Goal: Task Accomplishment & Management: Manage account settings

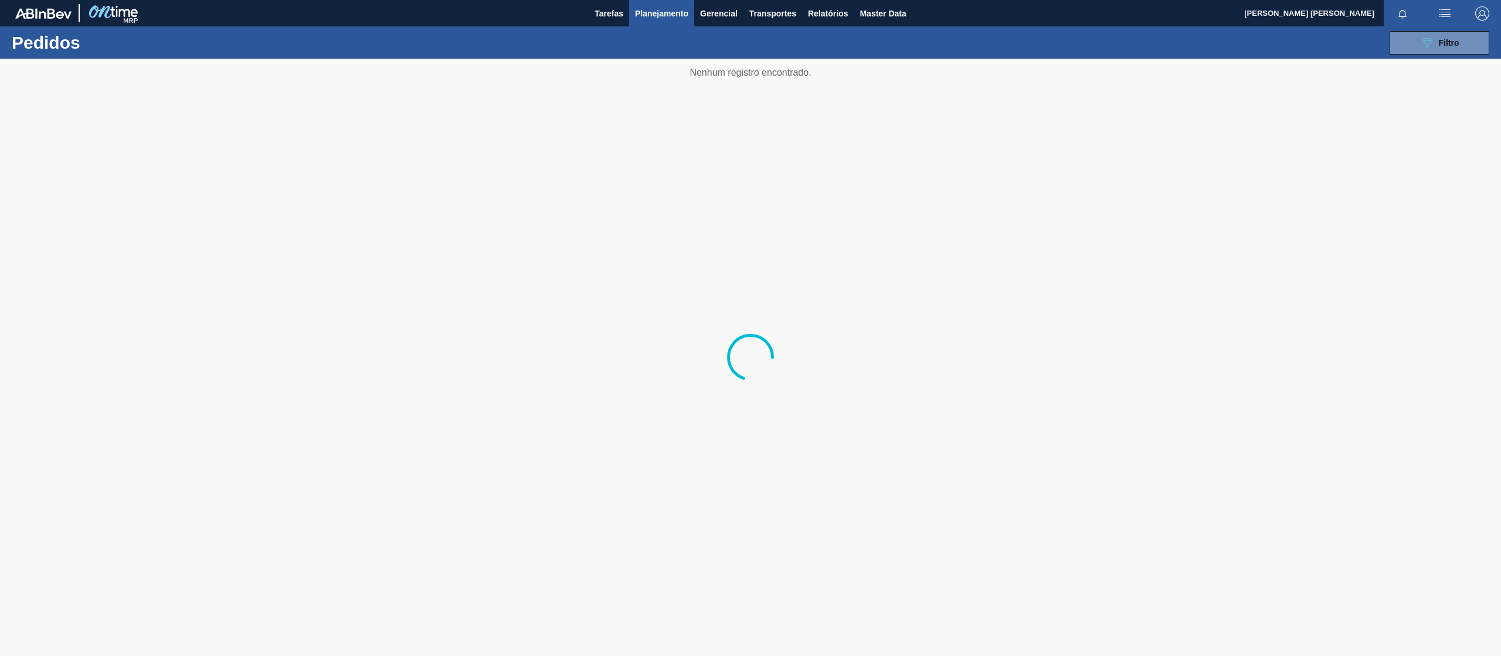
click at [649, 14] on span "Planejamento" at bounding box center [661, 13] width 53 height 14
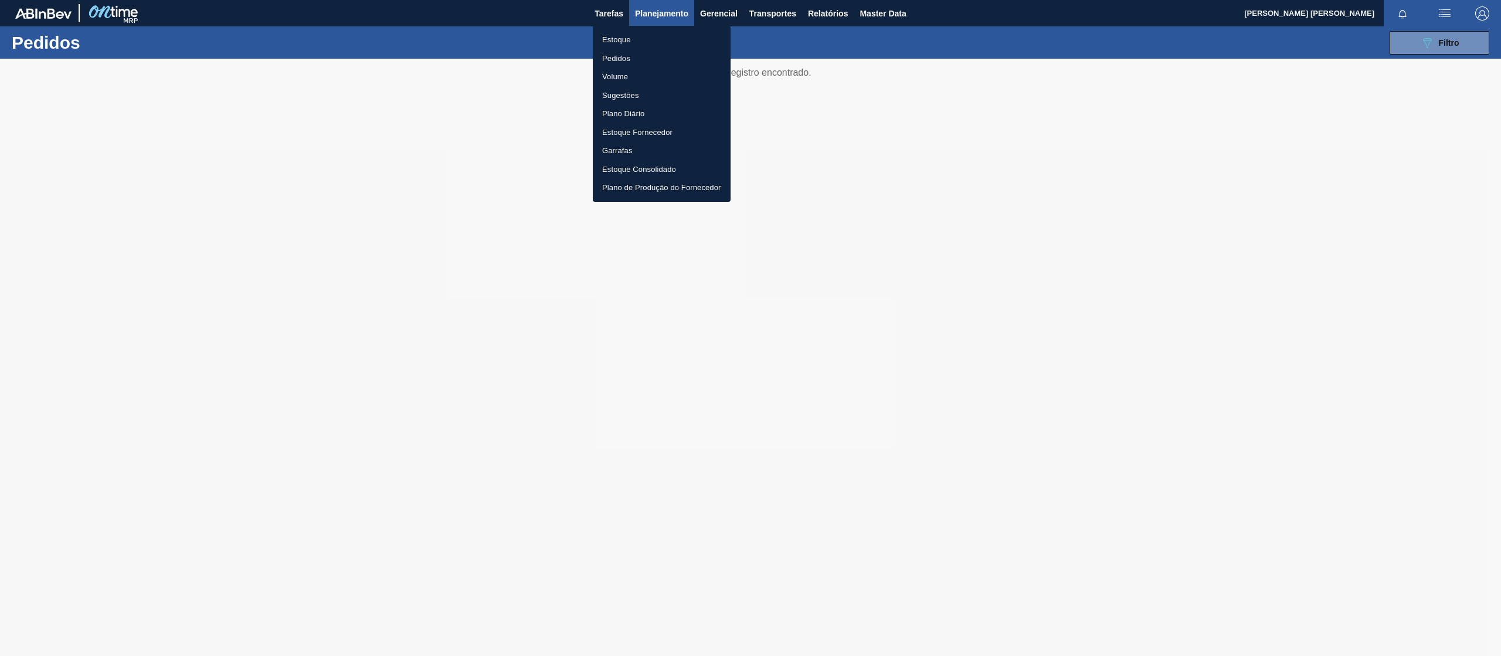
click at [629, 58] on li "Pedidos" at bounding box center [662, 58] width 138 height 19
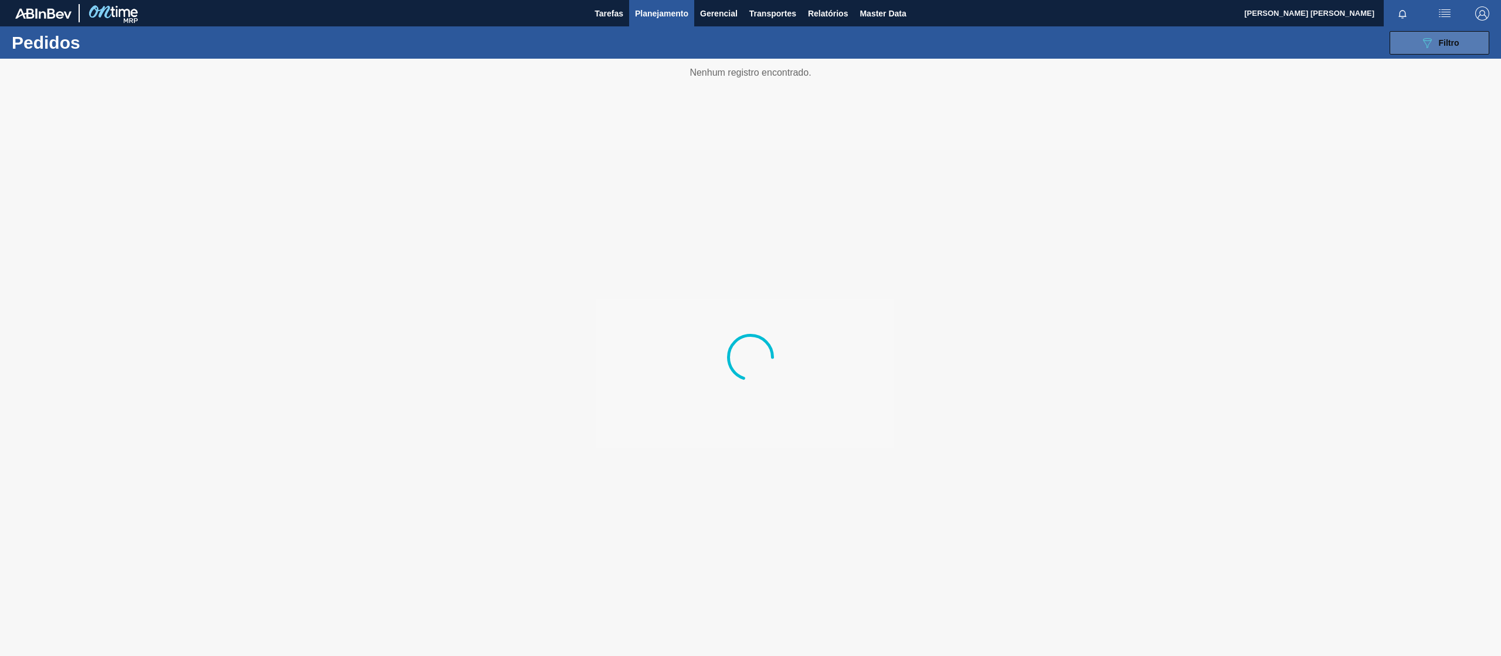
click at [1424, 40] on icon at bounding box center [1427, 43] width 9 height 10
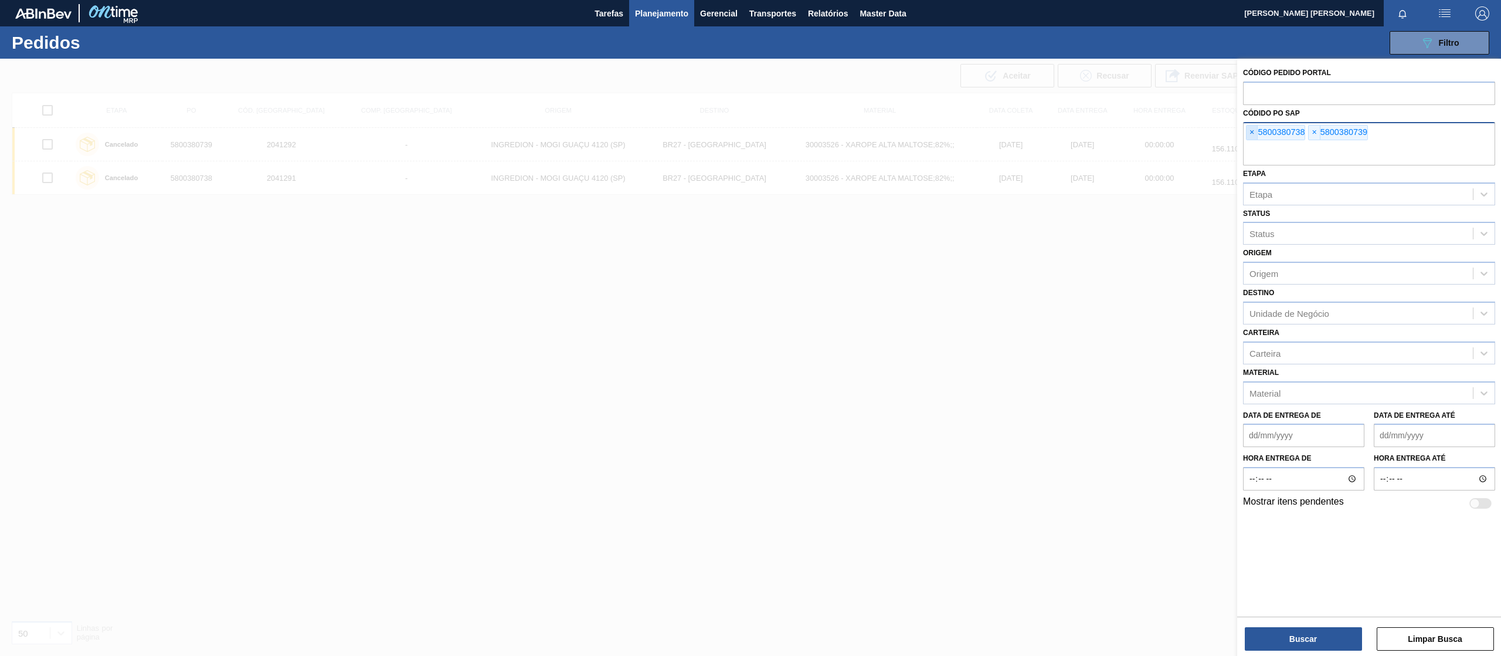
click at [1251, 130] on span "×" at bounding box center [1252, 132] width 11 height 14
click at [1251, 131] on span "×" at bounding box center [1252, 132] width 11 height 14
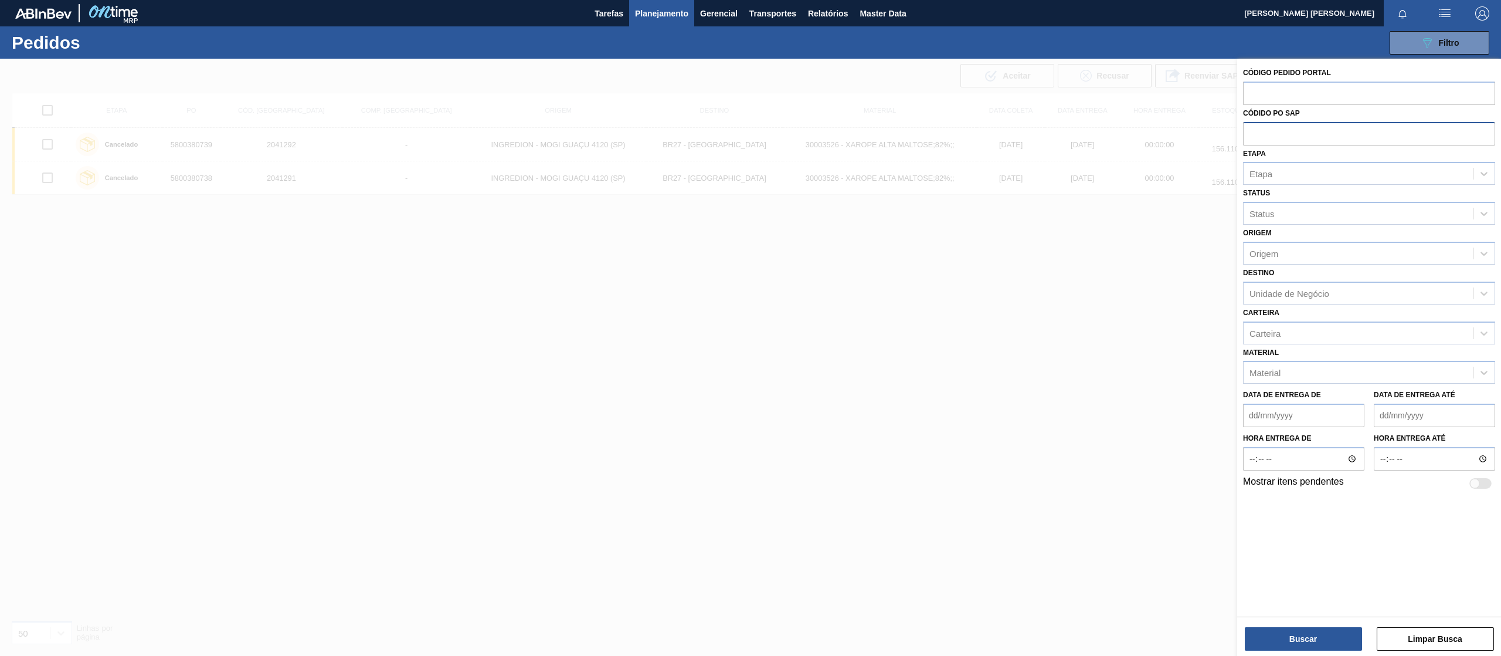
paste input "text"
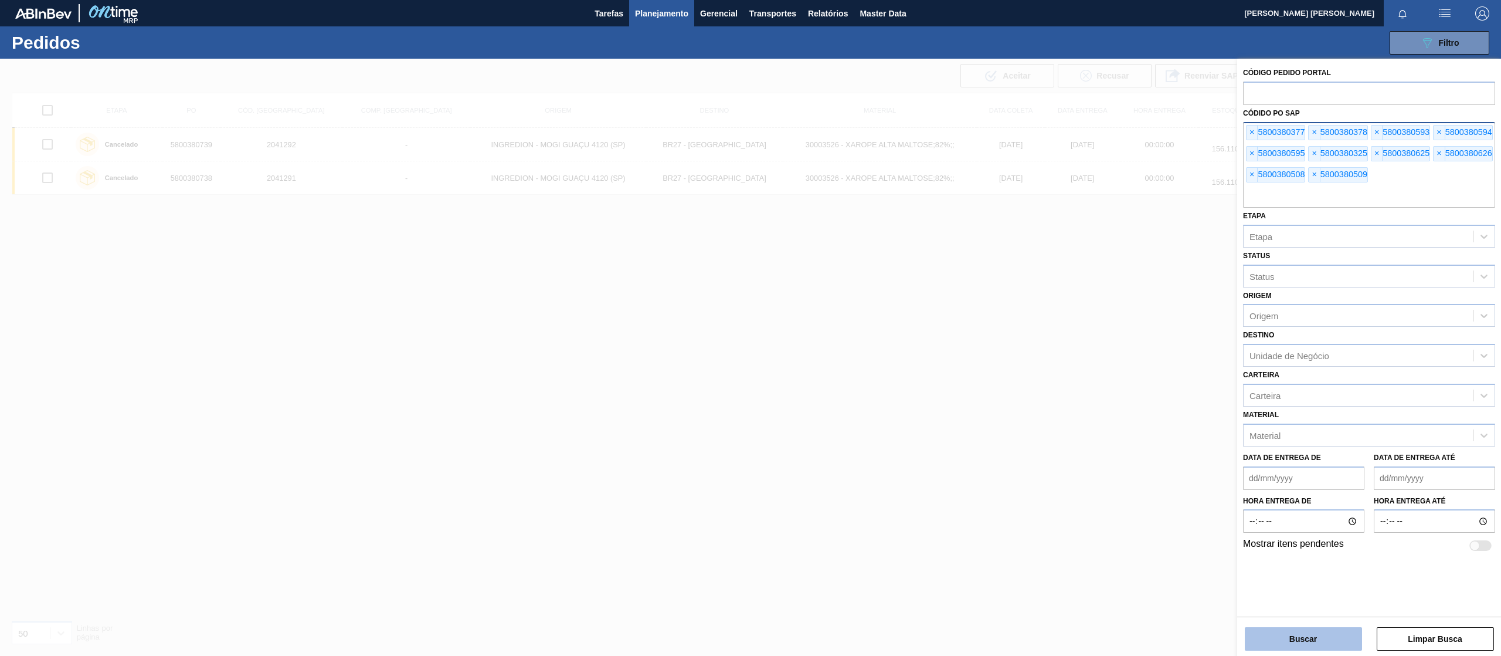
click at [1263, 636] on button "Buscar" at bounding box center [1303, 638] width 117 height 23
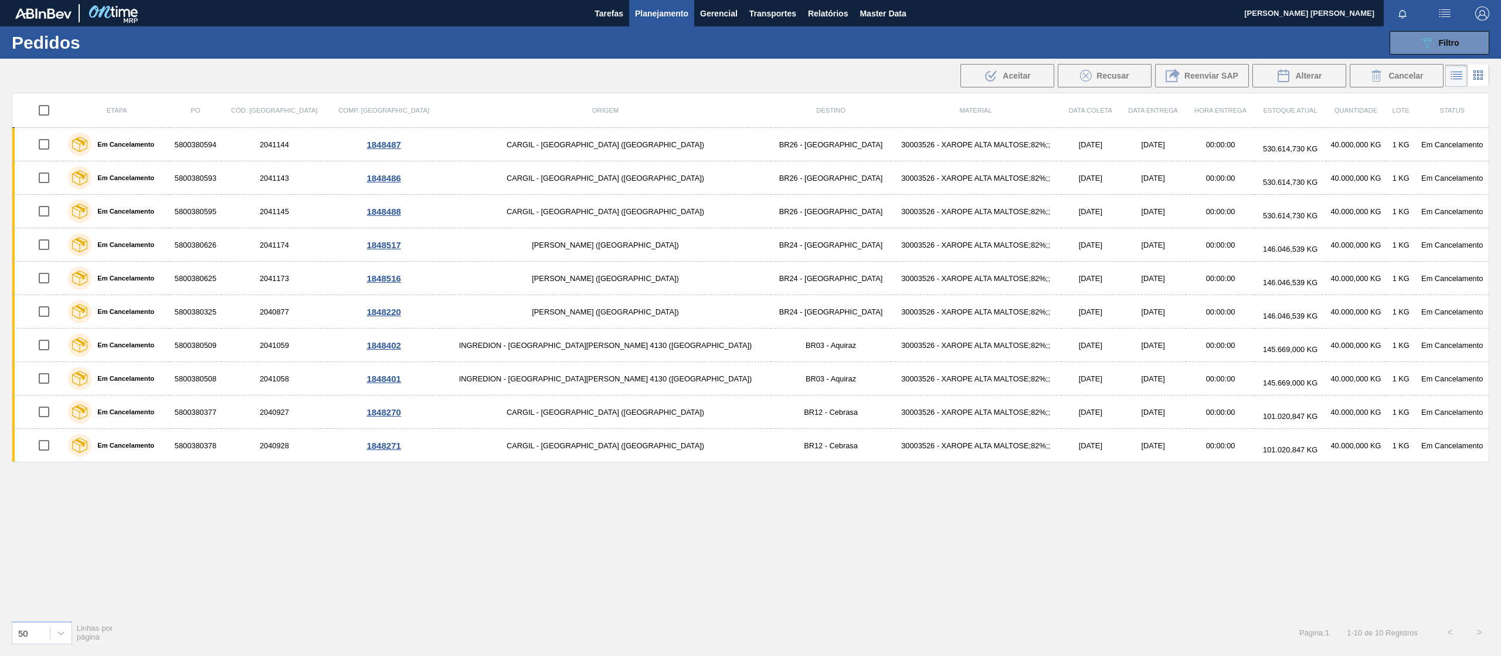
click at [50, 110] on input "checkbox" at bounding box center [44, 110] width 25 height 25
checkbox input "true"
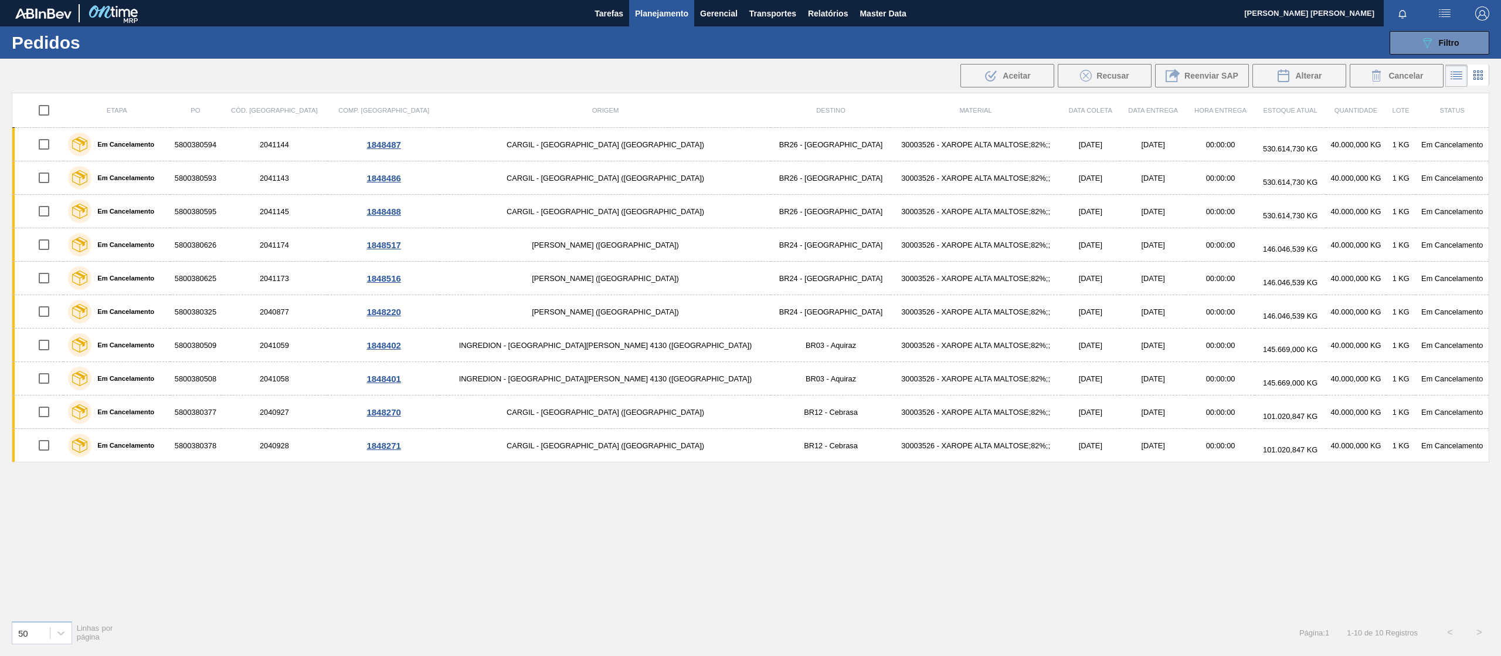
checkbox input "true"
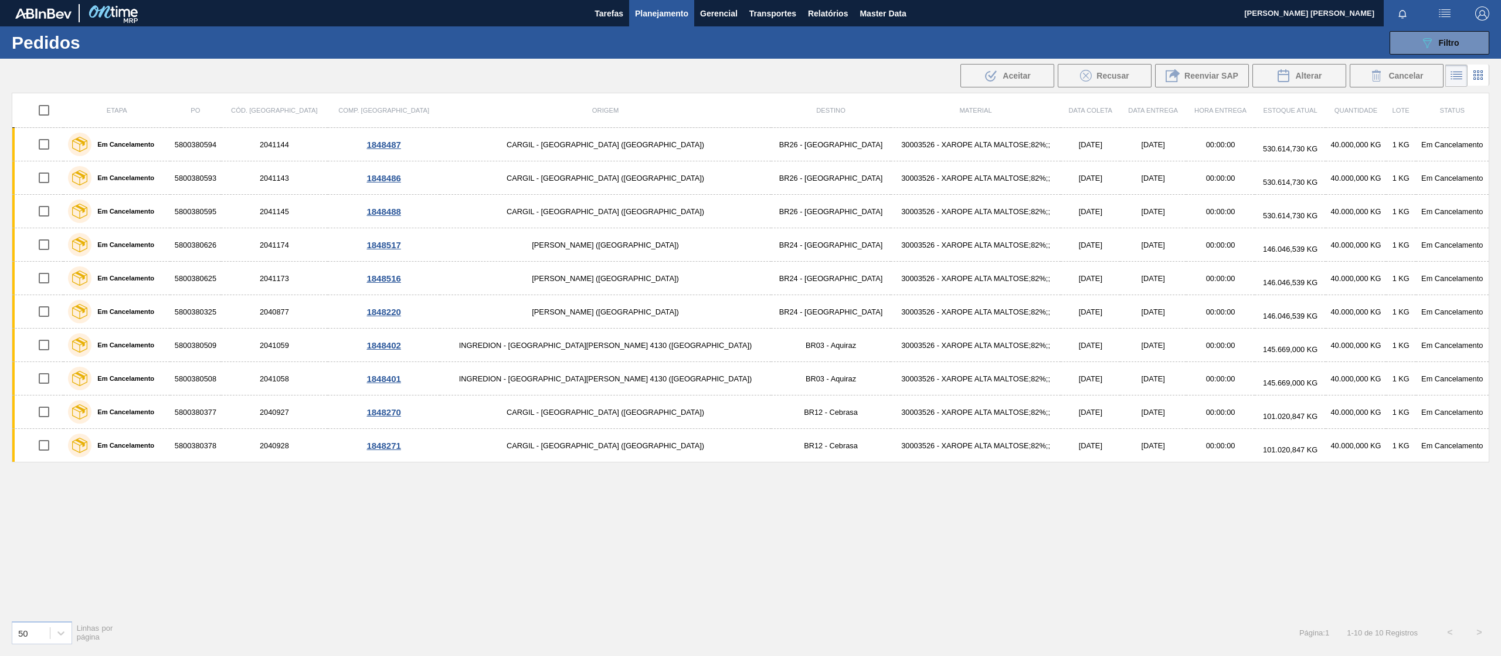
checkbox input "true"
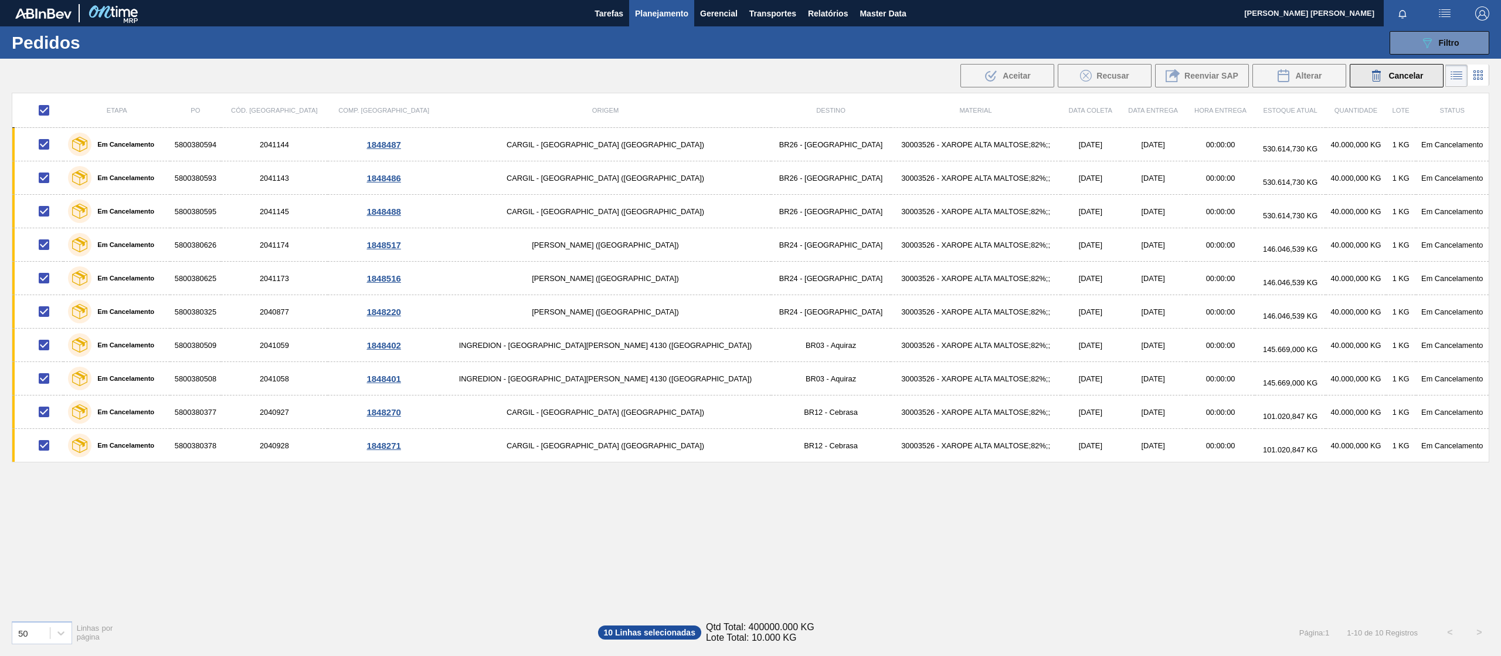
click at [1410, 75] on span "Cancelar" at bounding box center [1406, 75] width 35 height 9
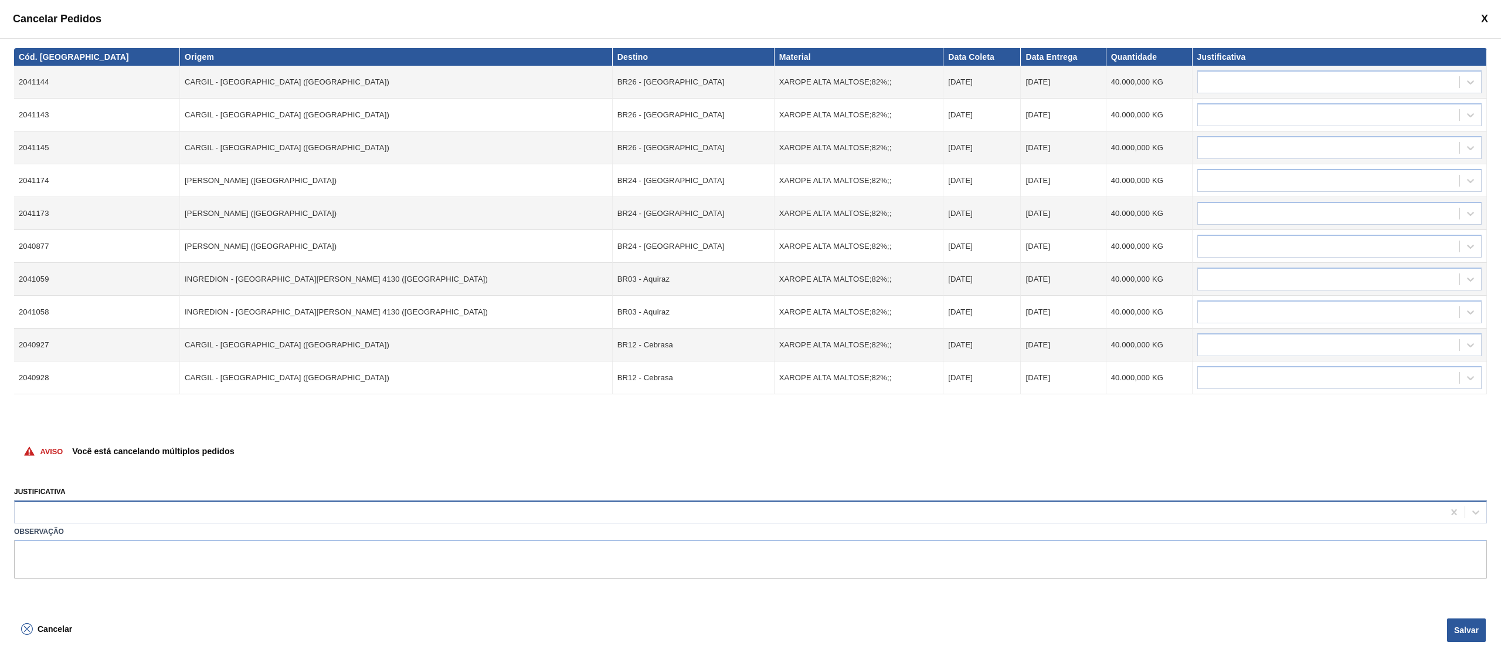
click at [134, 509] on div at bounding box center [729, 511] width 1429 height 17
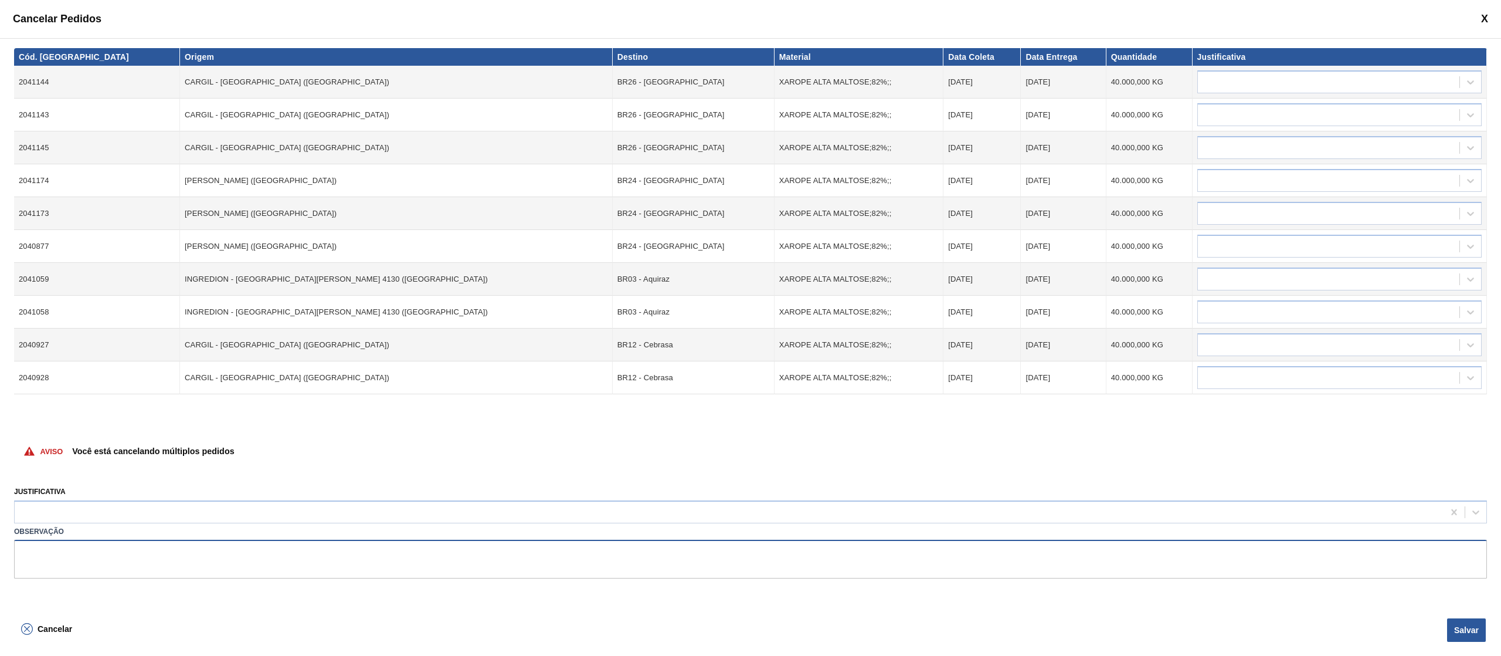
click at [35, 557] on textarea at bounding box center [750, 558] width 1473 height 39
type textarea "kkk"
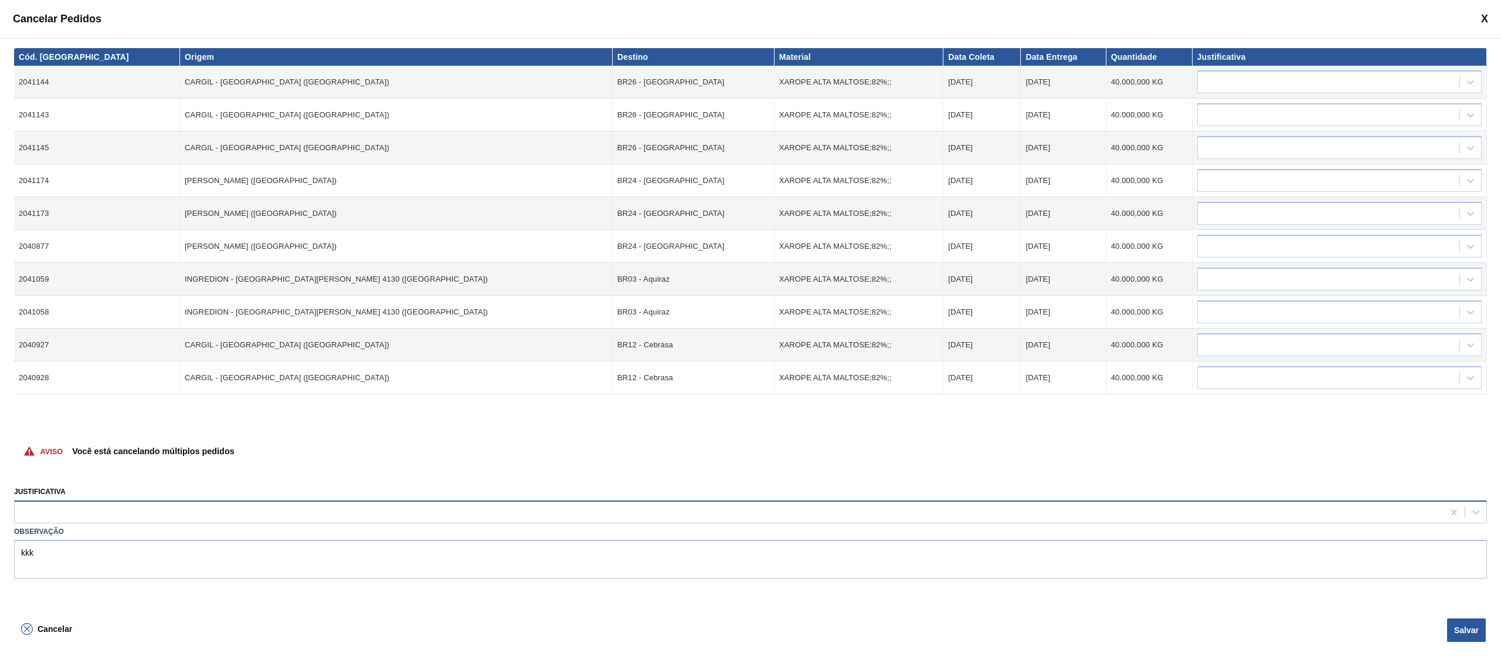
click at [50, 518] on div at bounding box center [729, 511] width 1429 height 17
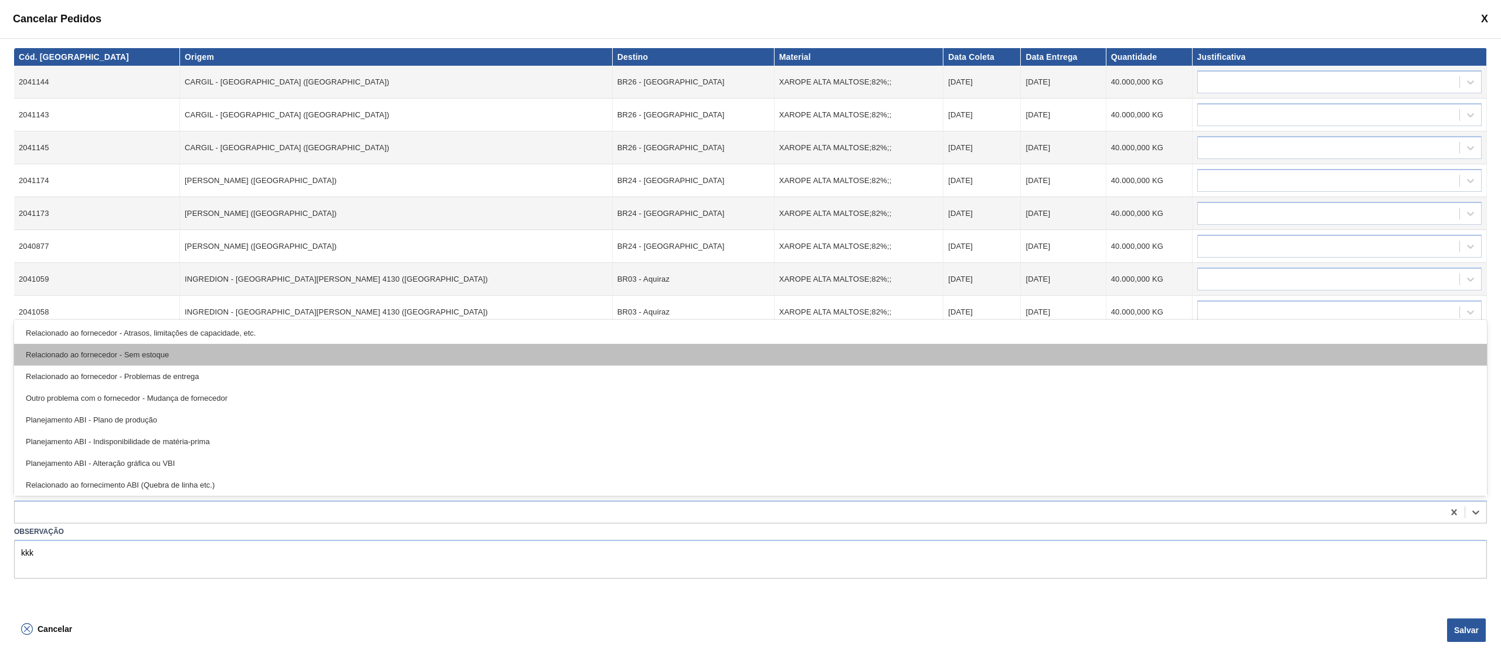
click at [163, 354] on div "Relacionado ao fornecedor - Sem estoque" at bounding box center [750, 355] width 1473 height 22
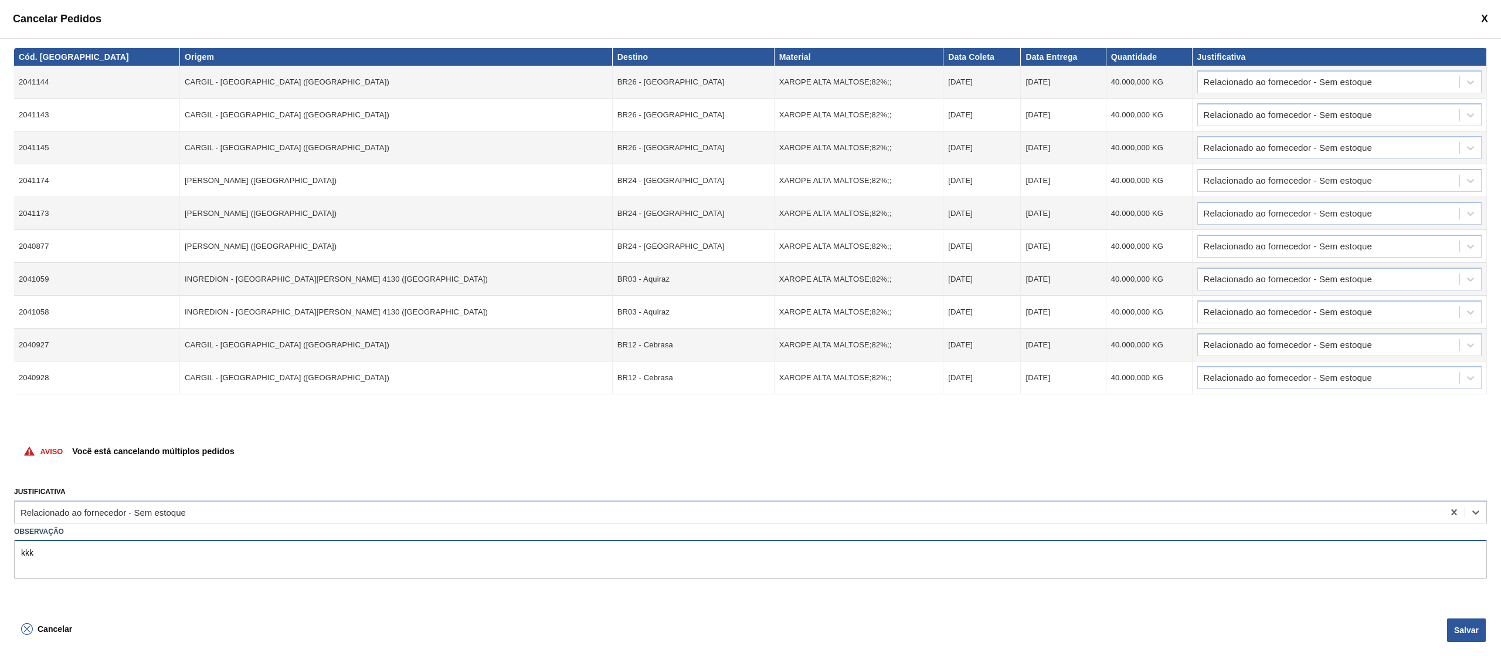
click at [107, 554] on textarea "kkk" at bounding box center [750, 558] width 1473 height 39
drag, startPoint x: 62, startPoint y: 554, endPoint x: 0, endPoint y: 541, distance: 63.5
click at [0, 541] on div "Cód. Pedido Origem Destino Material Data Coleta Data Entrega Quantidade Justifi…" at bounding box center [750, 326] width 1501 height 576
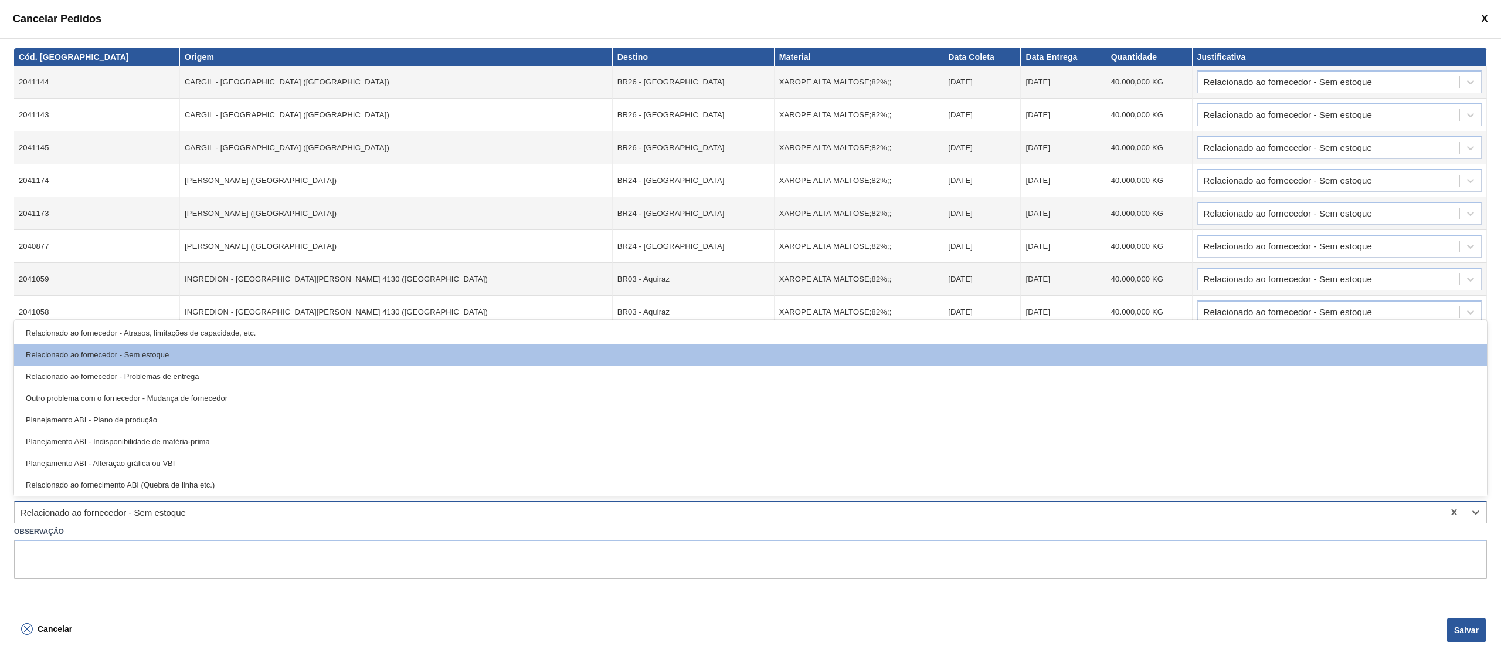
click at [159, 515] on div "Relacionado ao fornecedor - Sem estoque" at bounding box center [103, 512] width 165 height 10
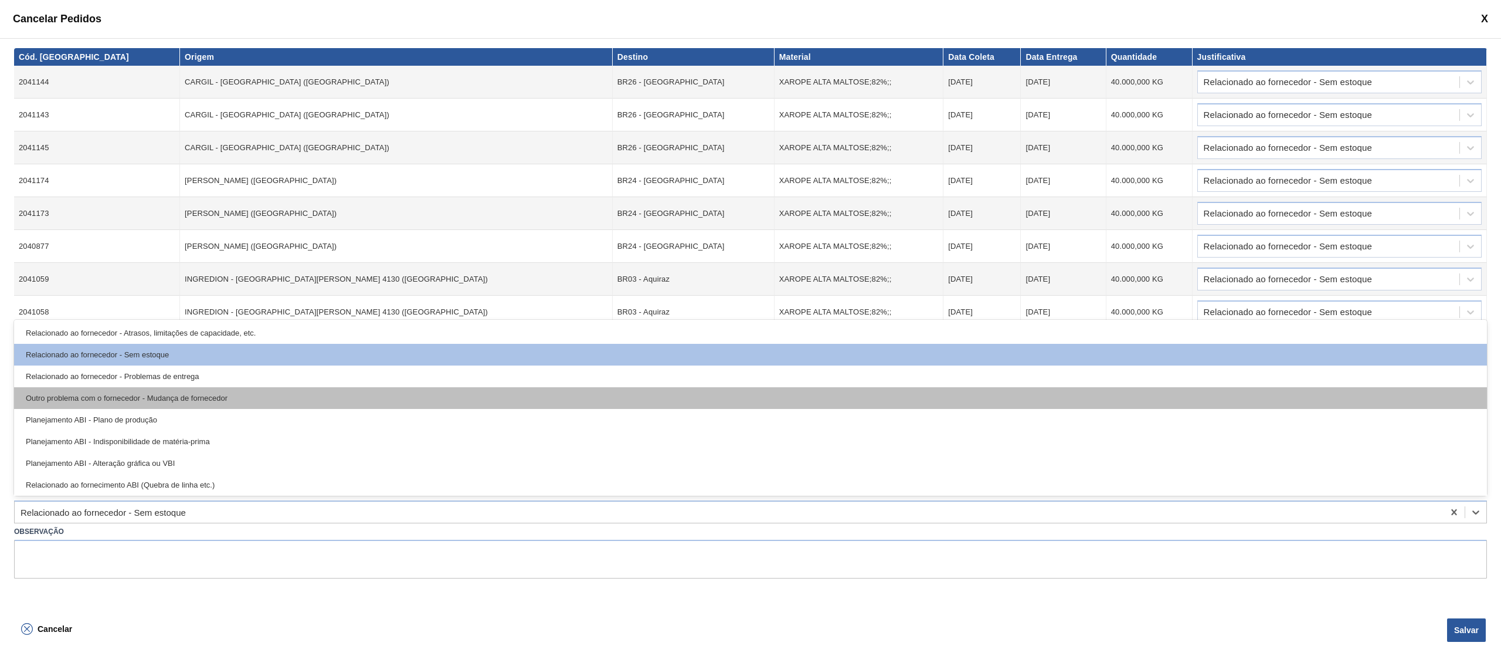
click at [184, 393] on div "Outro problema com o fornecedor - Mudança de fornecedor" at bounding box center [750, 398] width 1473 height 22
